Goal: Task Accomplishment & Management: Complete application form

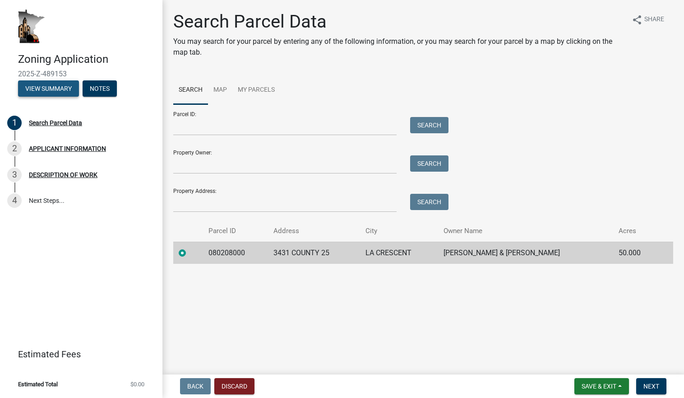
click at [54, 86] on button "View Summary" at bounding box center [48, 88] width 61 height 16
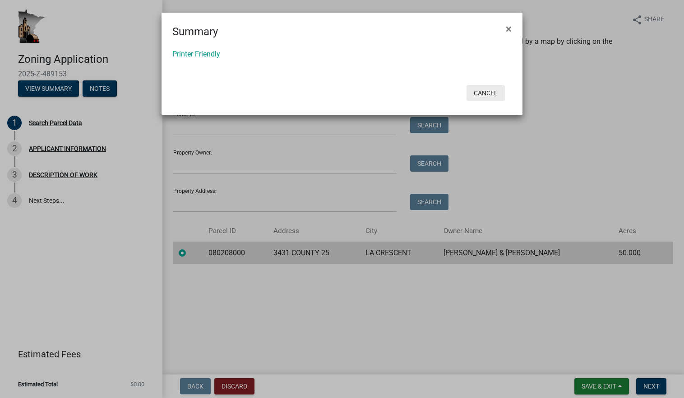
click at [494, 90] on button "Cancel" at bounding box center [486, 93] width 38 height 16
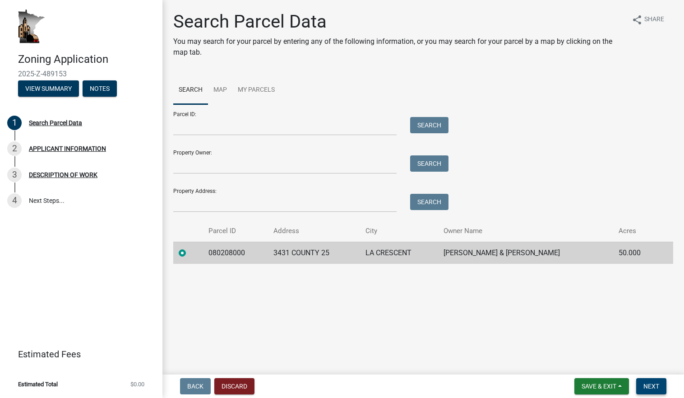
click at [657, 389] on span "Next" at bounding box center [652, 385] width 16 height 7
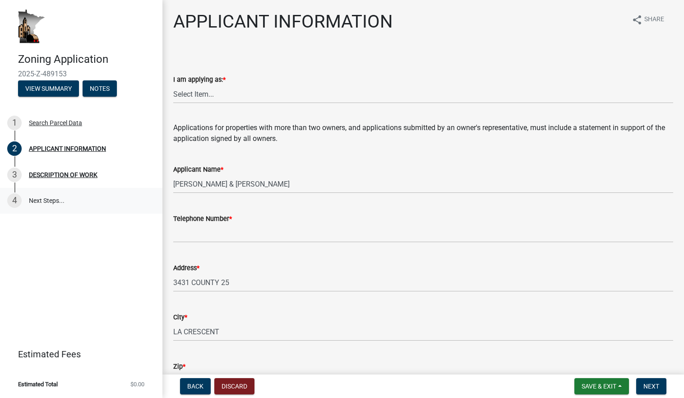
click at [28, 201] on link "4 Next Steps..." at bounding box center [81, 201] width 163 height 26
click at [55, 90] on button "View Summary" at bounding box center [48, 88] width 61 height 16
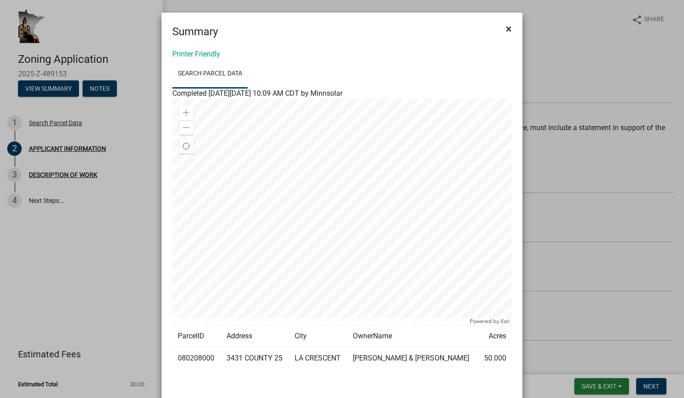
click at [507, 28] on span "×" at bounding box center [509, 29] width 6 height 13
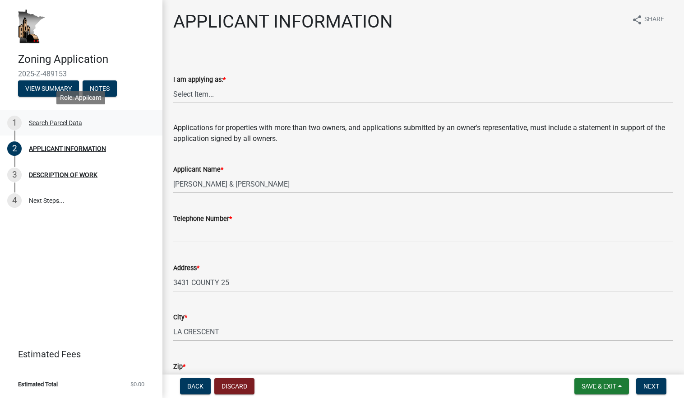
click at [48, 125] on div "Search Parcel Data" at bounding box center [55, 123] width 53 height 6
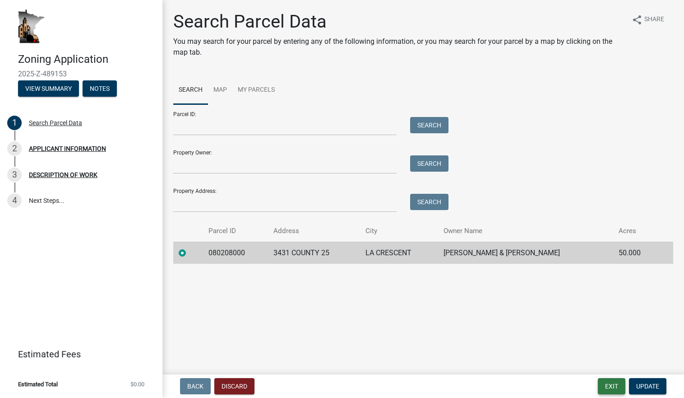
click at [614, 383] on button "Exit" at bounding box center [612, 386] width 28 height 16
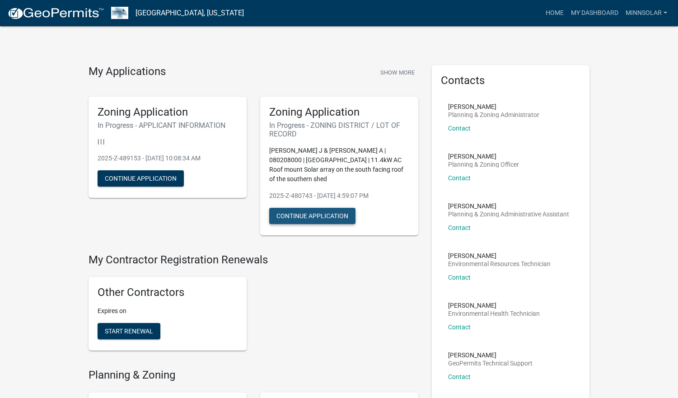
click at [290, 210] on button "Continue Application" at bounding box center [312, 216] width 86 height 16
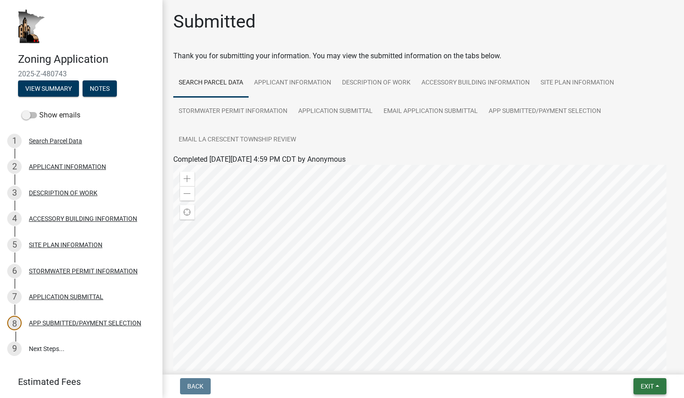
click at [645, 386] on span "Exit" at bounding box center [647, 385] width 13 height 7
click at [618, 362] on button "Save & Exit" at bounding box center [631, 363] width 72 height 22
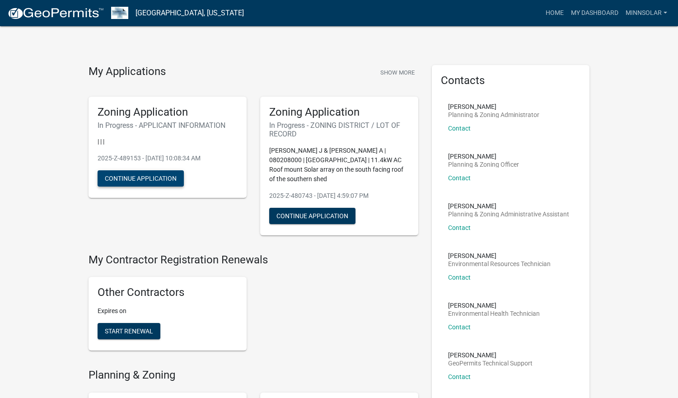
click at [142, 177] on button "Continue Application" at bounding box center [141, 178] width 86 height 16
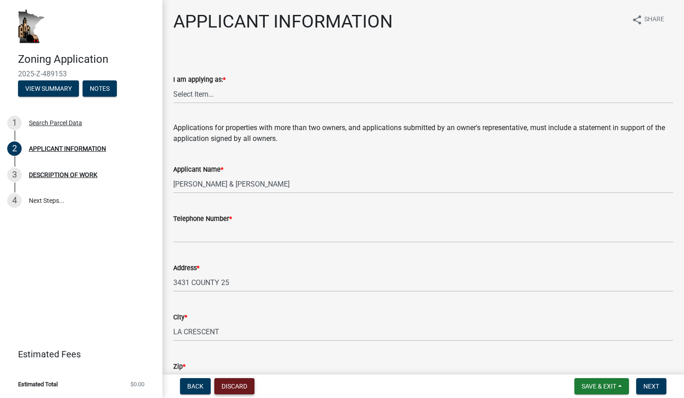
click at [238, 386] on button "Discard" at bounding box center [234, 386] width 40 height 16
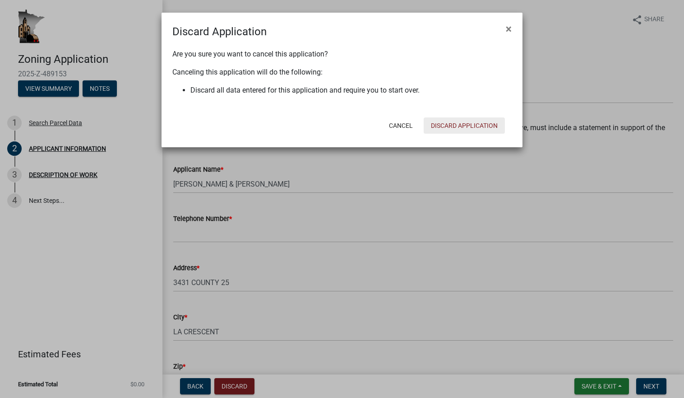
click at [466, 122] on button "Discard Application" at bounding box center [464, 125] width 81 height 16
